Goal: Task Accomplishment & Management: Manage account settings

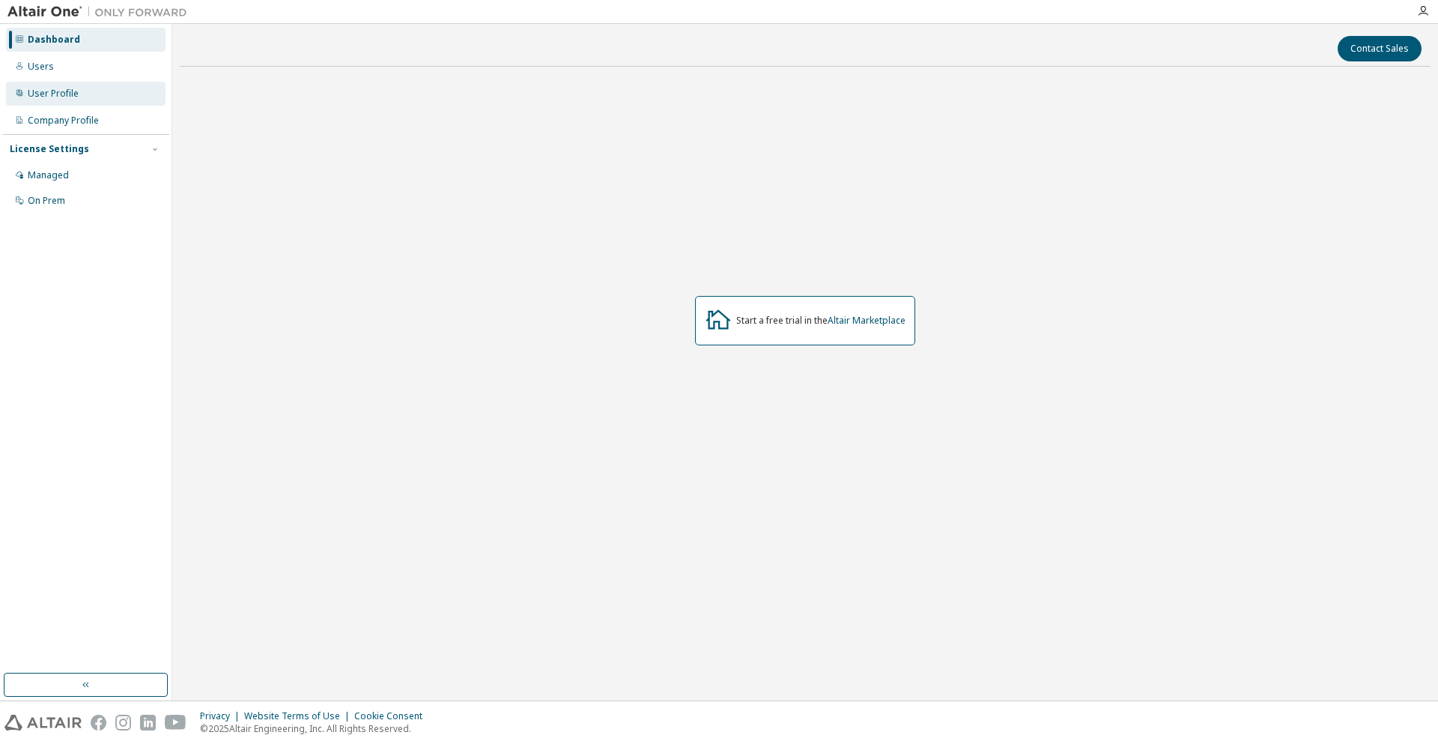
click at [47, 94] on div "User Profile" at bounding box center [53, 94] width 51 height 12
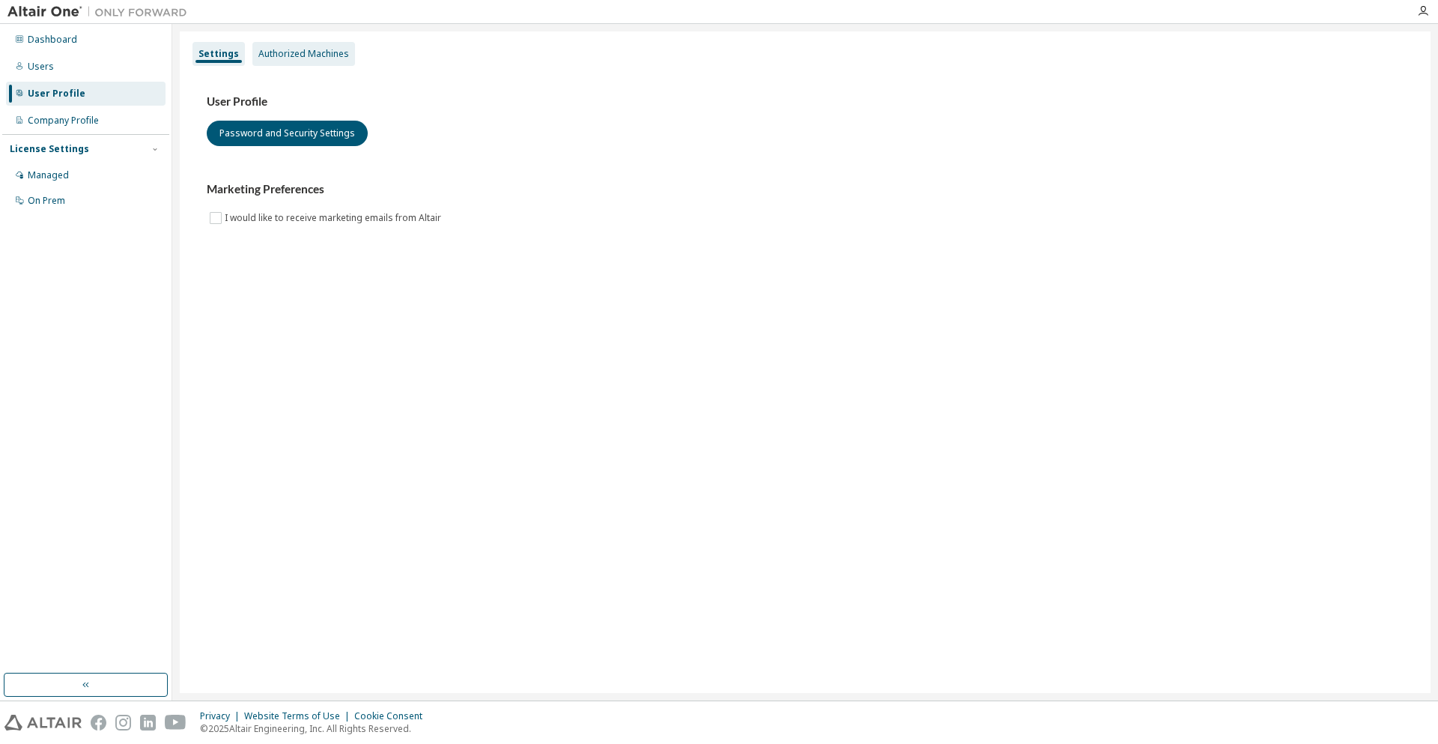
click at [306, 52] on div "Authorized Machines" at bounding box center [303, 54] width 91 height 12
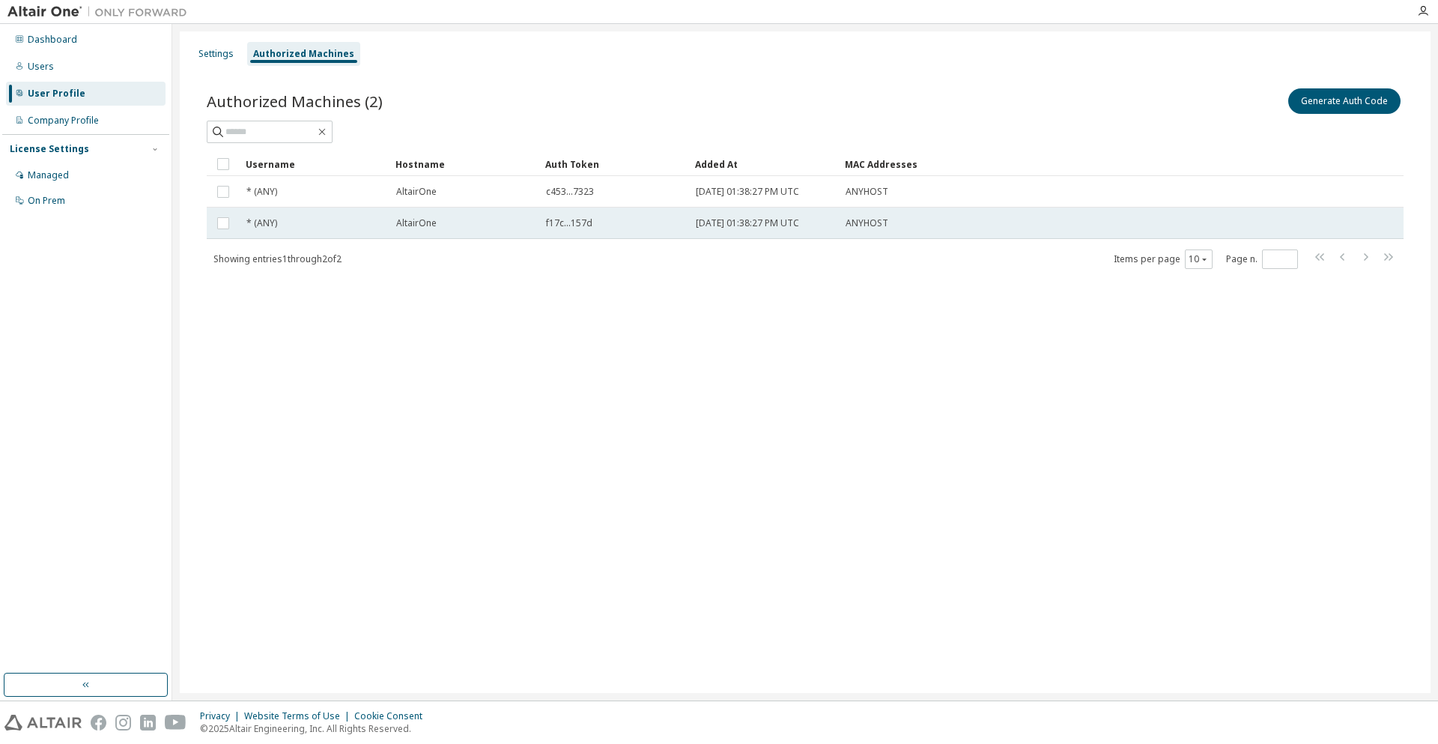
click at [570, 225] on span "f17c...157d" at bounding box center [569, 223] width 46 height 12
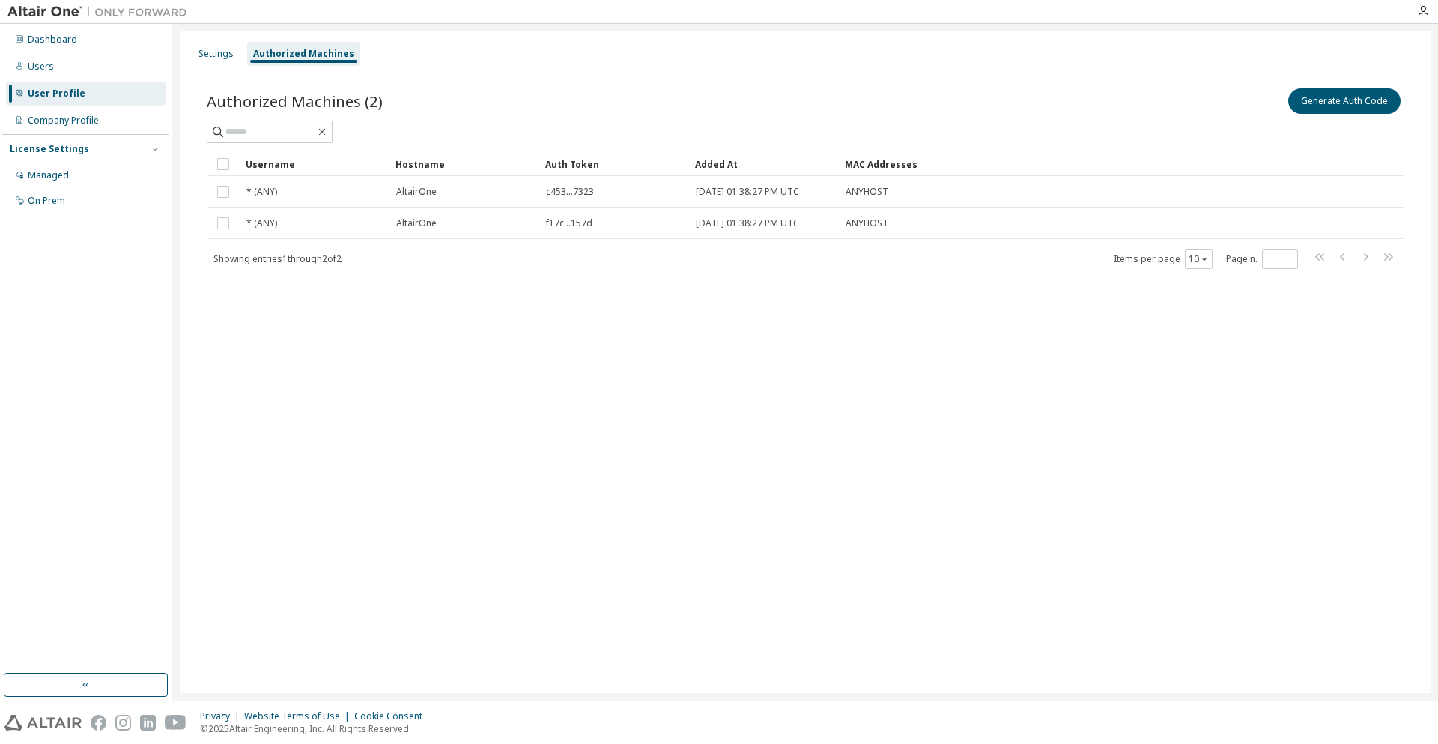
click at [570, 225] on span "f17c...157d" at bounding box center [569, 223] width 46 height 12
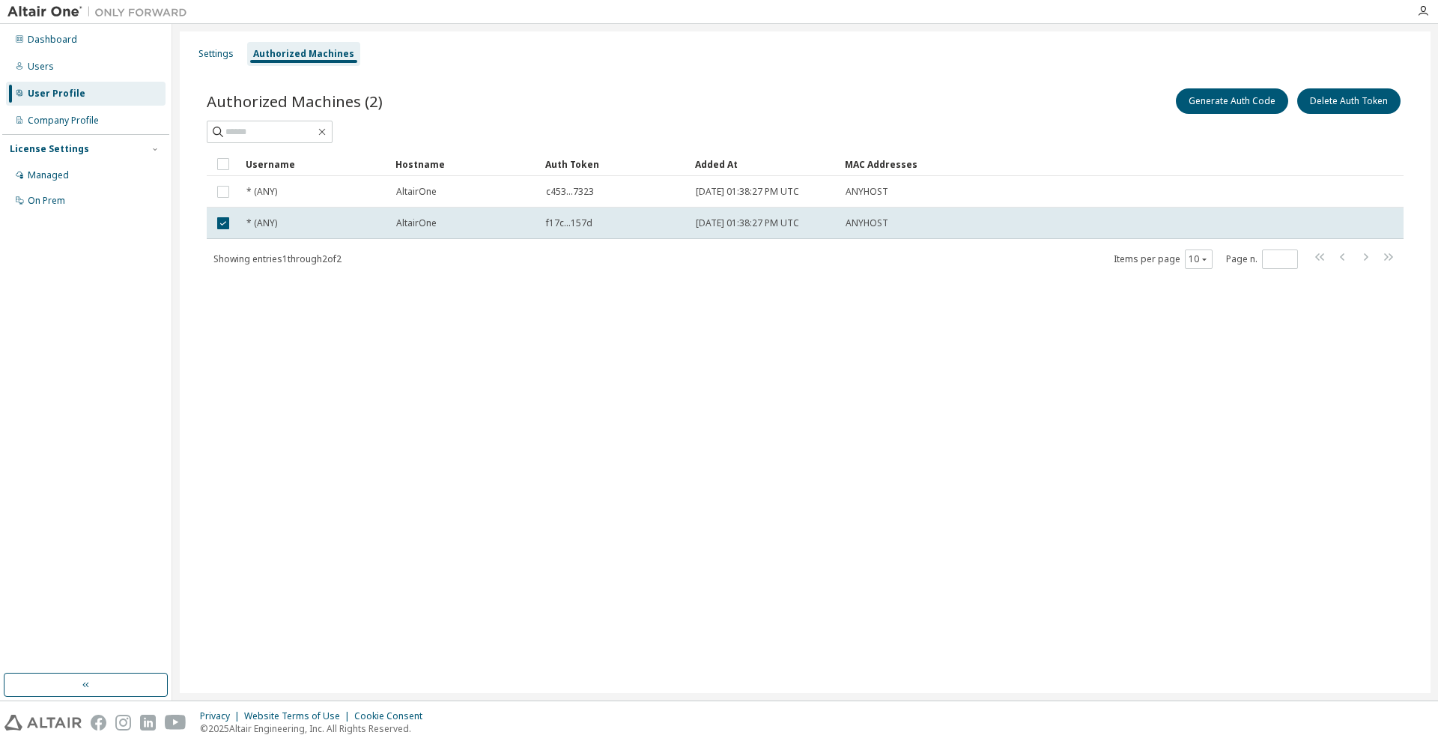
click at [570, 225] on span "f17c...157d" at bounding box center [569, 223] width 46 height 12
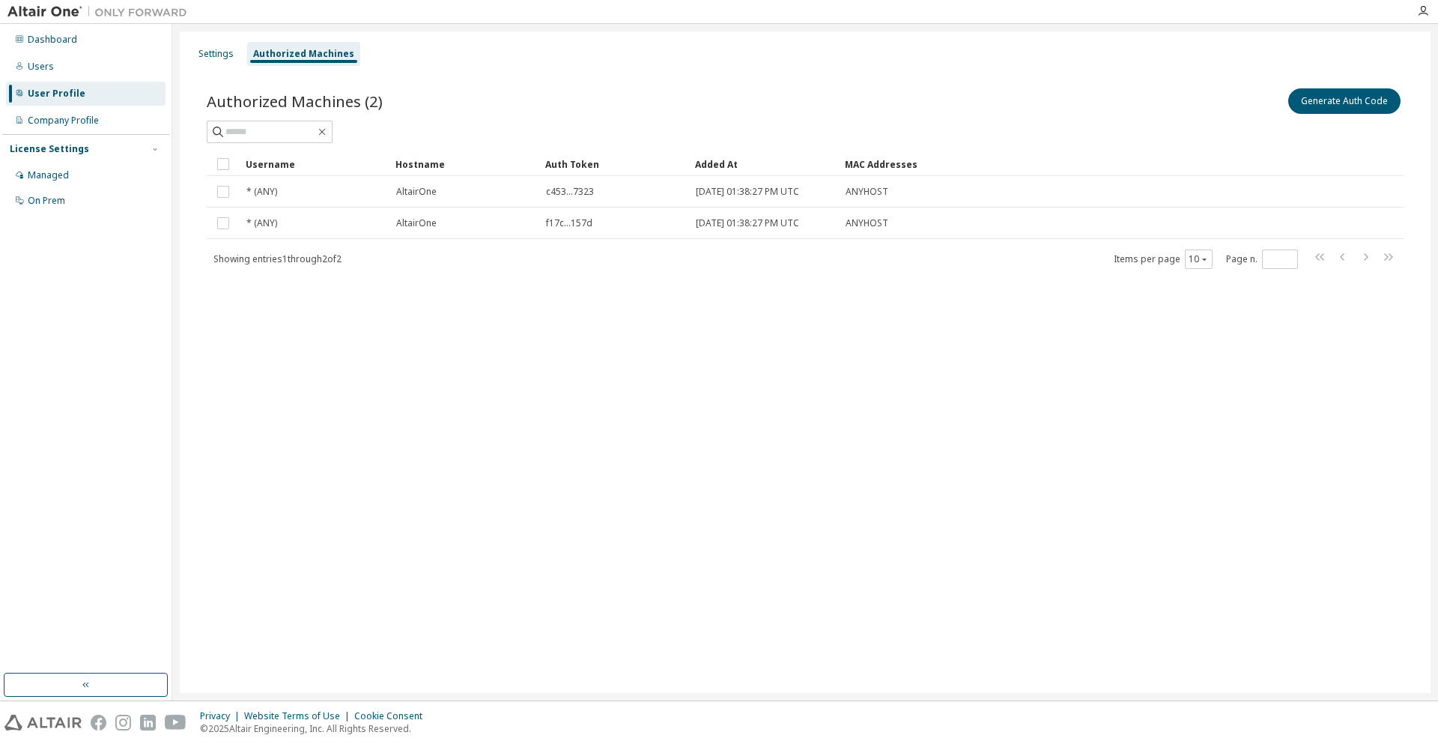
click at [449, 298] on div "Authorized Machines (2) Generate Auth Code Clear Load Save Save As Field Operat…" at bounding box center [805, 187] width 1233 height 241
click at [1350, 100] on button "Generate Auth Code" at bounding box center [1344, 100] width 112 height 25
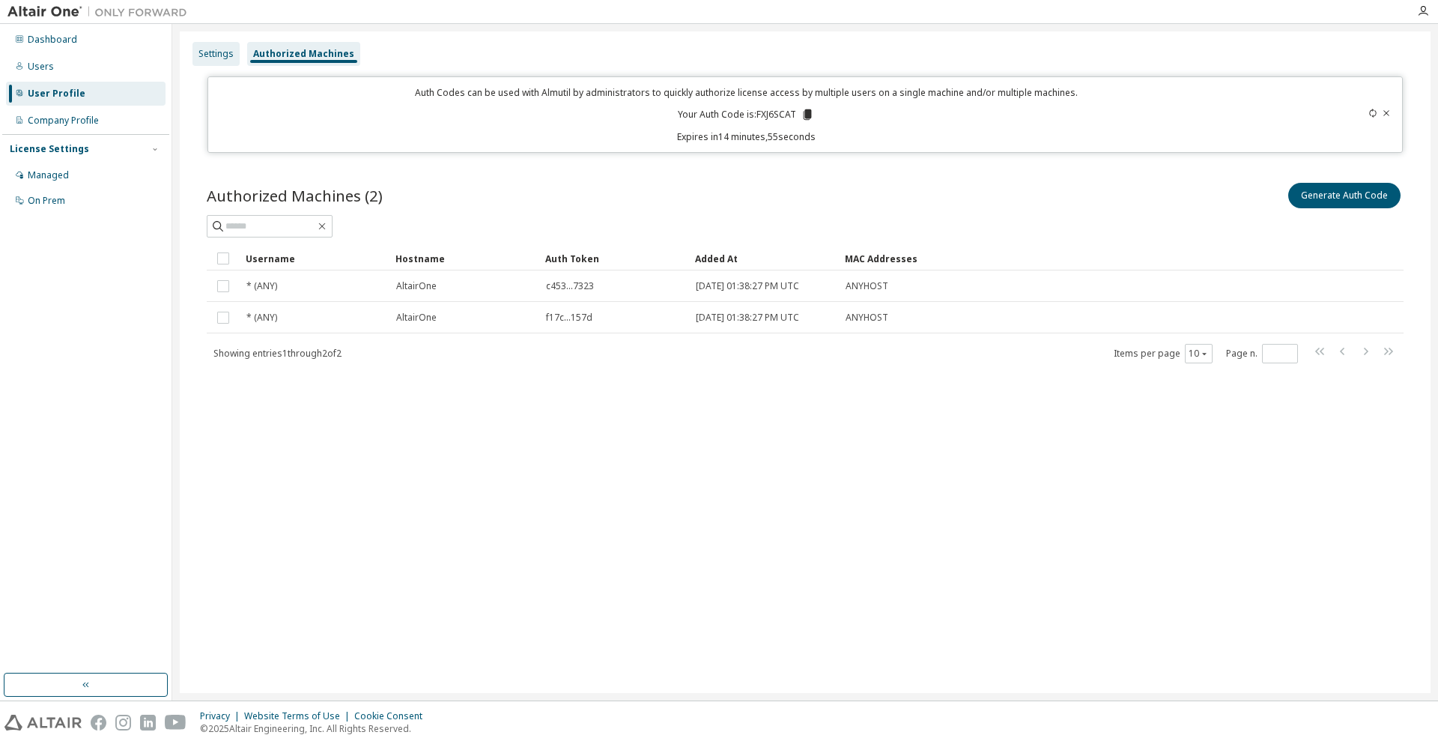
click at [218, 55] on div "Settings" at bounding box center [215, 54] width 35 height 12
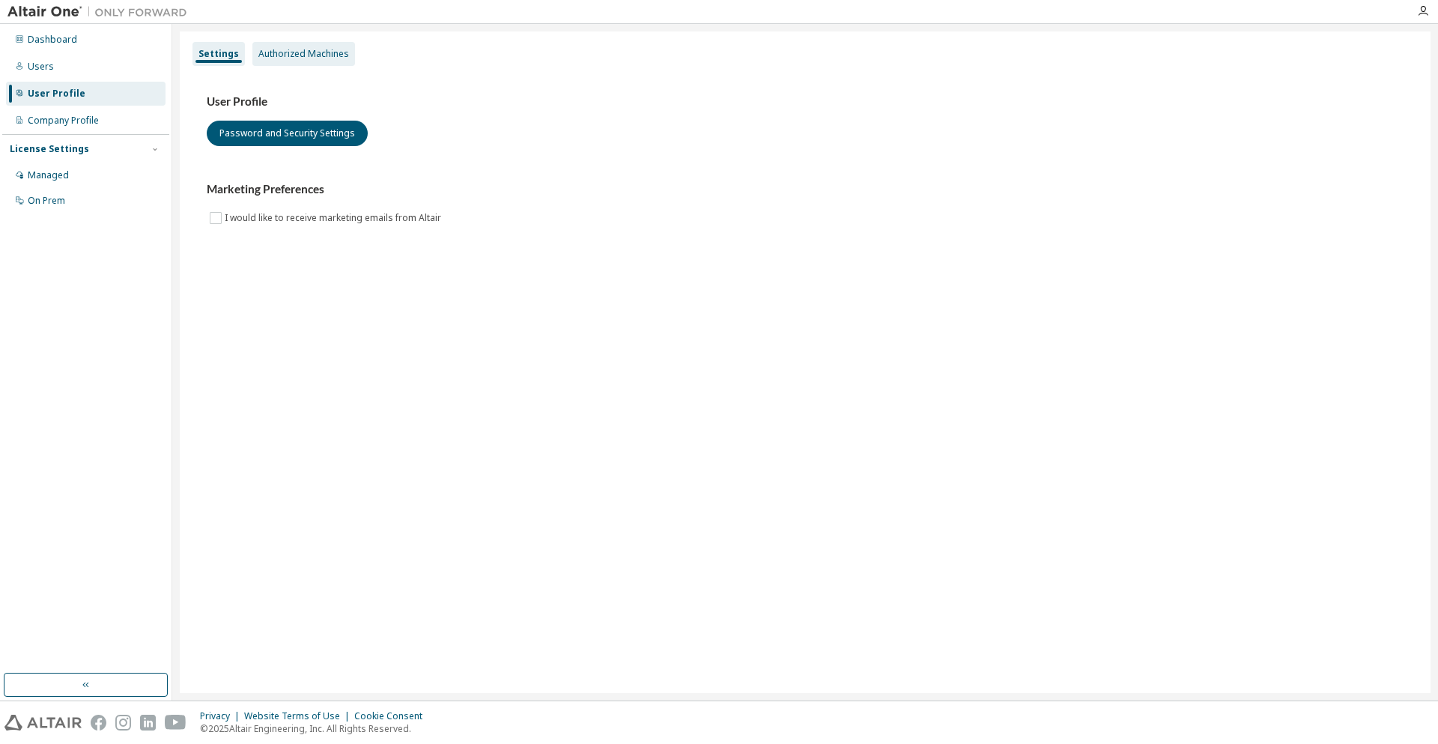
click at [290, 62] on div "Authorized Machines" at bounding box center [303, 54] width 103 height 24
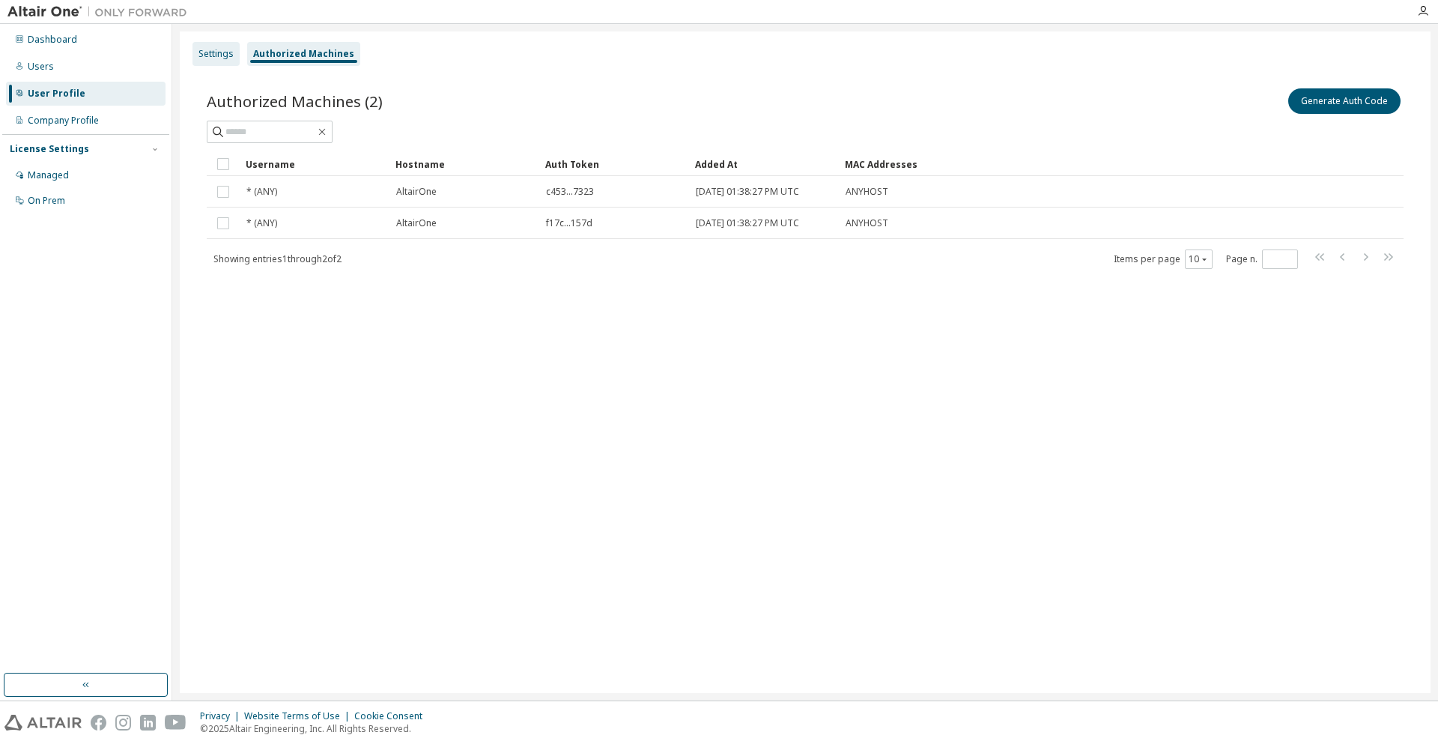
click at [228, 60] on div "Settings" at bounding box center [215, 54] width 47 height 24
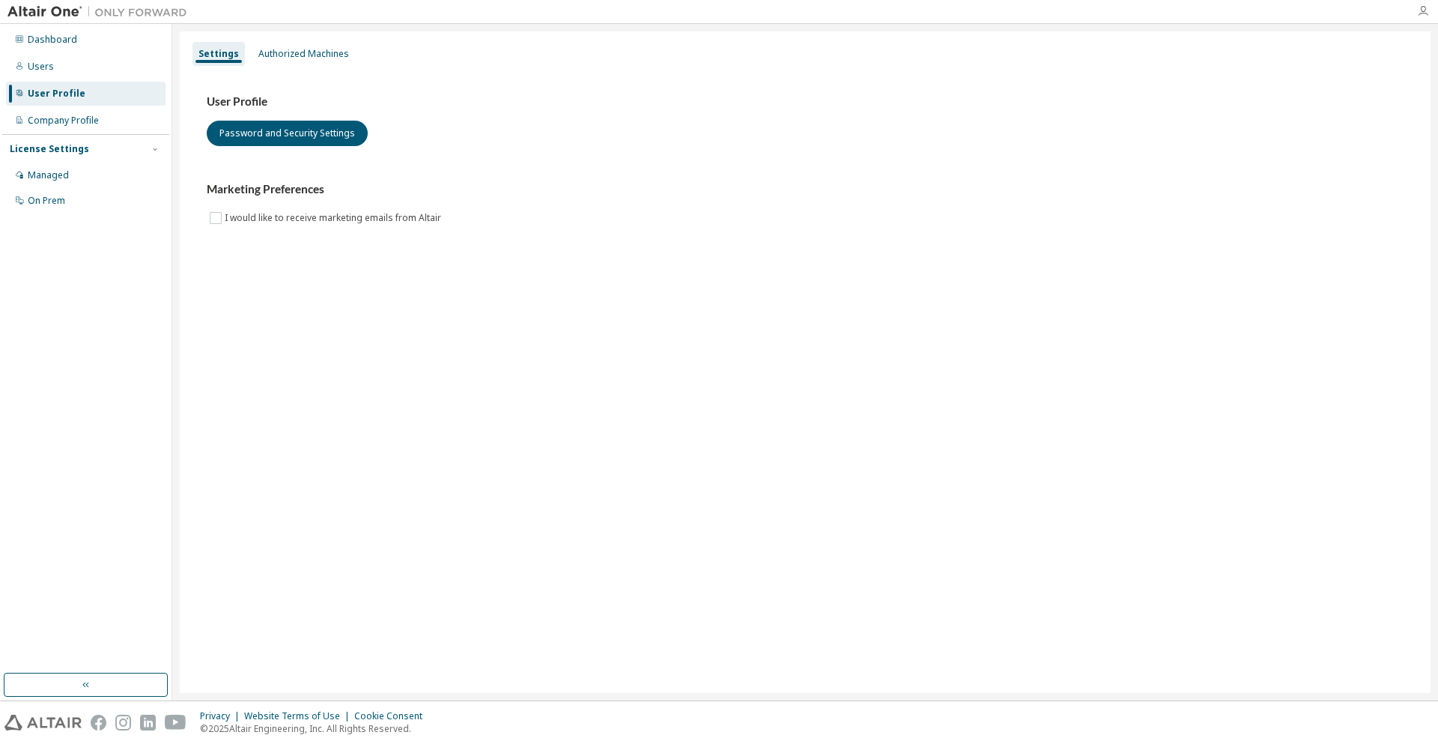
click at [1428, 13] on icon "button" at bounding box center [1423, 11] width 12 height 12
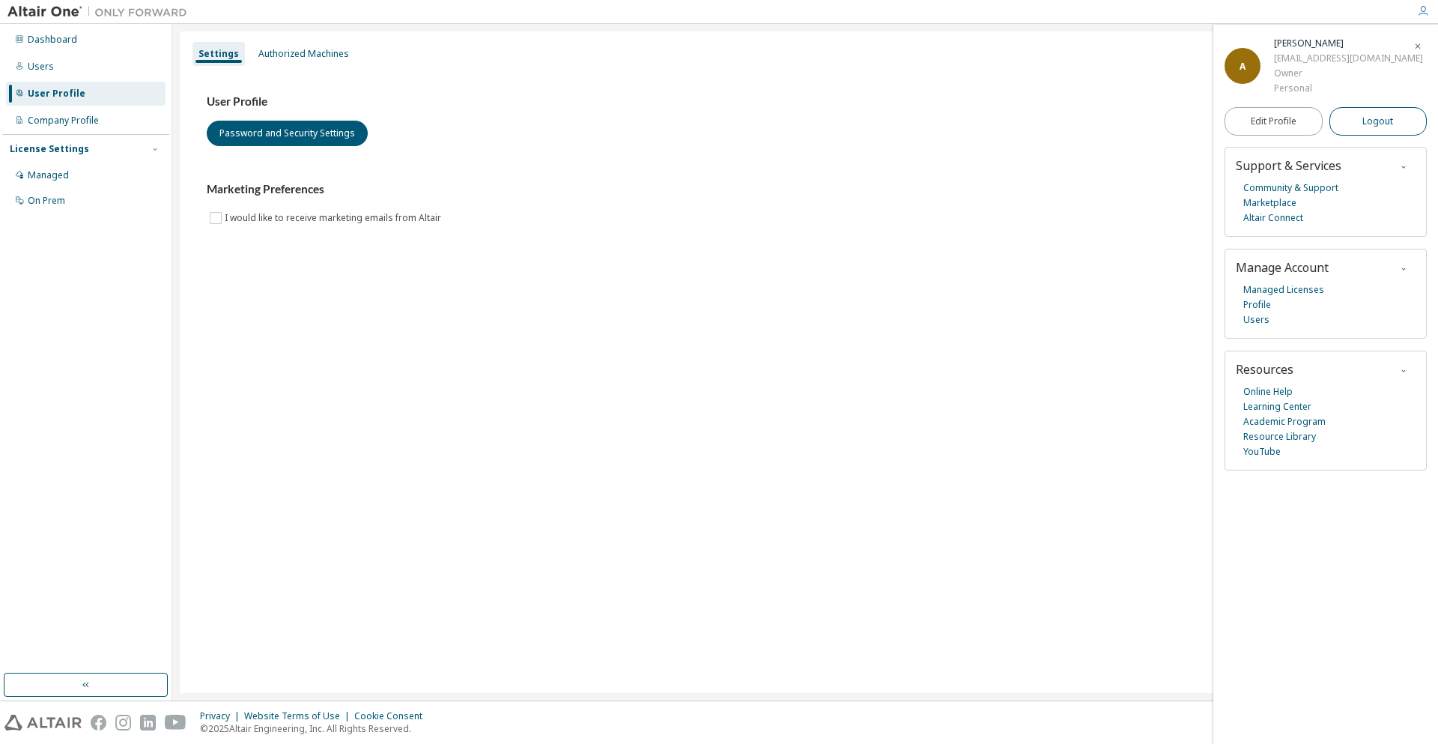
click at [1366, 122] on span "Logout" at bounding box center [1377, 121] width 31 height 15
